Goal: Information Seeking & Learning: Learn about a topic

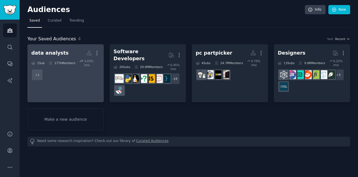
click at [83, 67] on dd "+ 1" at bounding box center [65, 75] width 69 height 16
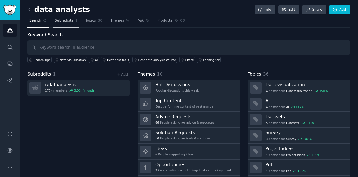
click at [67, 17] on link "Subreddits 1" at bounding box center [66, 21] width 27 height 11
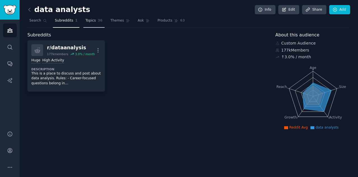
click at [98, 18] on span "36" at bounding box center [100, 20] width 5 height 5
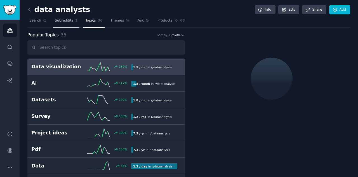
click at [53, 19] on link "Subreddits 1" at bounding box center [66, 21] width 27 height 11
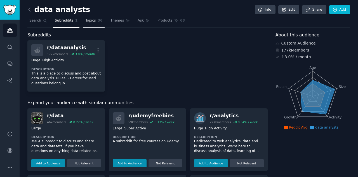
click at [98, 19] on span "36" at bounding box center [100, 20] width 5 height 5
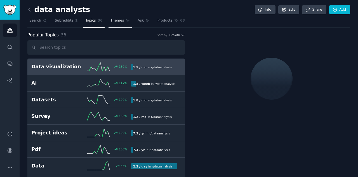
click at [111, 20] on span "Themes" at bounding box center [118, 20] width 14 height 5
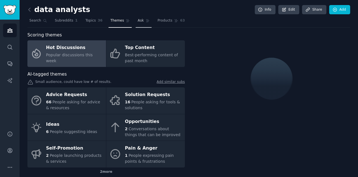
click at [136, 20] on link "Ask" at bounding box center [144, 21] width 16 height 11
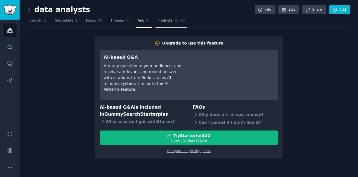
click at [163, 21] on span "Products" at bounding box center [165, 20] width 15 height 5
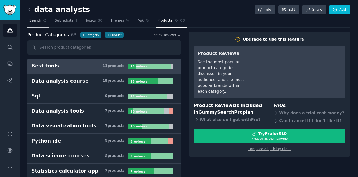
click at [39, 20] on span "Search" at bounding box center [35, 20] width 12 height 5
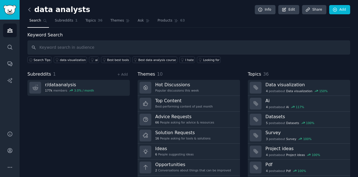
click at [30, 9] on icon at bounding box center [30, 10] width 6 height 6
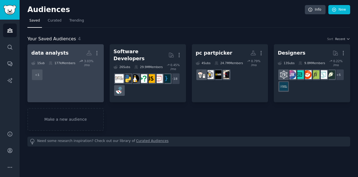
click at [56, 57] on h2 "data analysts More" at bounding box center [65, 53] width 69 height 10
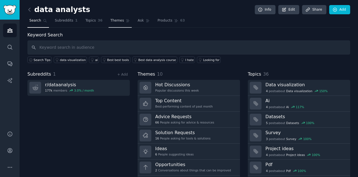
click at [115, 23] on link "Themes" at bounding box center [121, 21] width 24 height 11
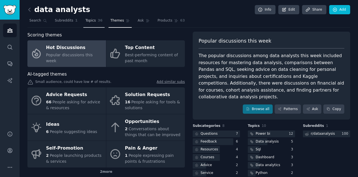
click at [89, 23] on span "Topics" at bounding box center [90, 20] width 10 height 5
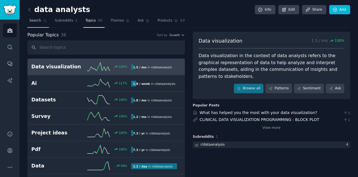
click at [41, 22] on link "Search" at bounding box center [38, 21] width 22 height 11
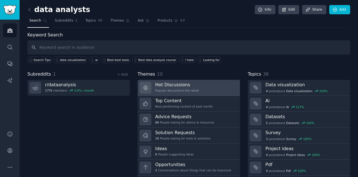
click at [171, 89] on div "Popular discussions this week" at bounding box center [177, 90] width 44 height 4
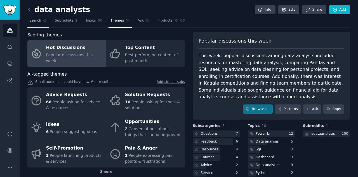
click at [36, 24] on link "Search" at bounding box center [38, 21] width 22 height 11
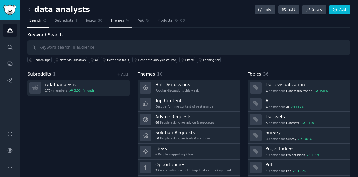
click at [109, 24] on link "Themes" at bounding box center [121, 21] width 24 height 11
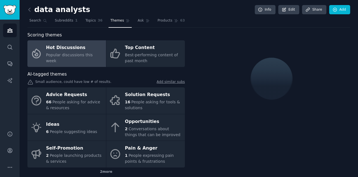
click at [223, 53] on div at bounding box center [272, 79] width 158 height 94
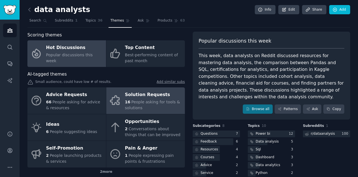
click at [139, 103] on span "People asking for tools & solutions" at bounding box center [152, 105] width 55 height 10
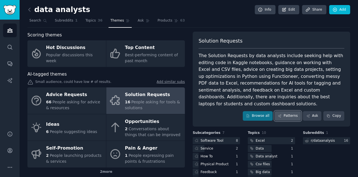
click at [291, 111] on link "Patterns" at bounding box center [288, 116] width 26 height 10
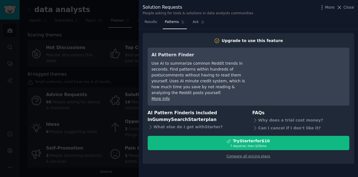
click at [128, 36] on div at bounding box center [179, 88] width 358 height 177
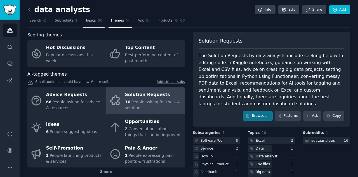
click at [95, 24] on link "Topics 36" at bounding box center [93, 21] width 21 height 11
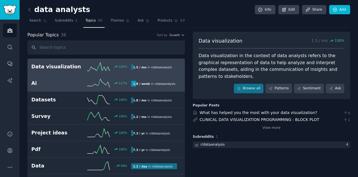
click at [90, 85] on icon at bounding box center [98, 83] width 22 height 8
